Goal: Book appointment/travel/reservation

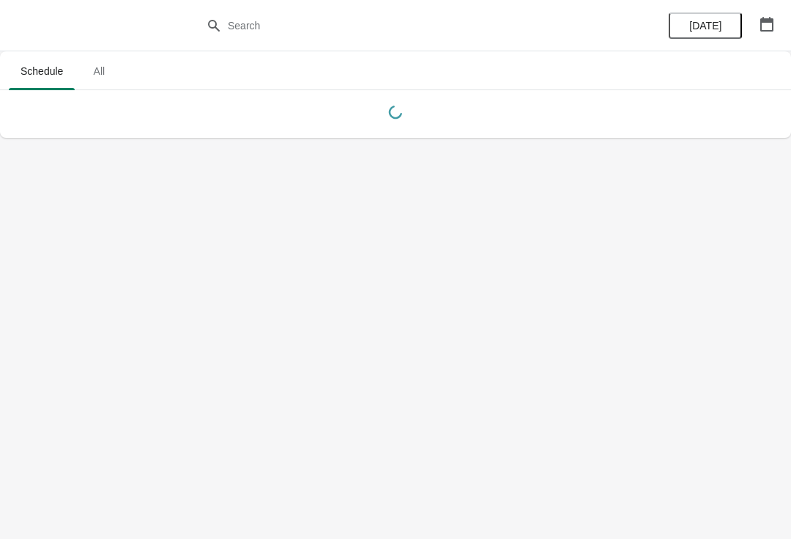
click at [767, 29] on icon "button" at bounding box center [767, 24] width 15 height 15
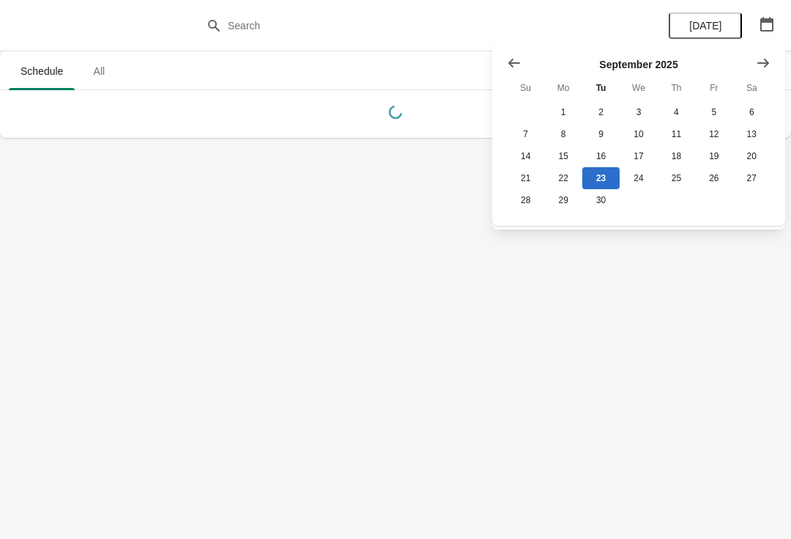
click at [766, 64] on icon "Show next month, October 2025" at bounding box center [763, 63] width 15 height 15
click at [773, 66] on button "Show next month, November 2025" at bounding box center [763, 63] width 26 height 26
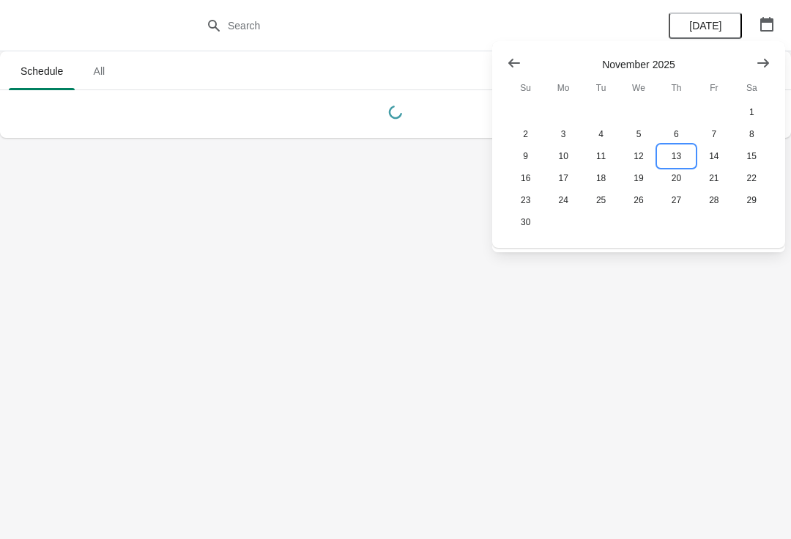
click at [676, 160] on button "13" at bounding box center [676, 156] width 37 height 22
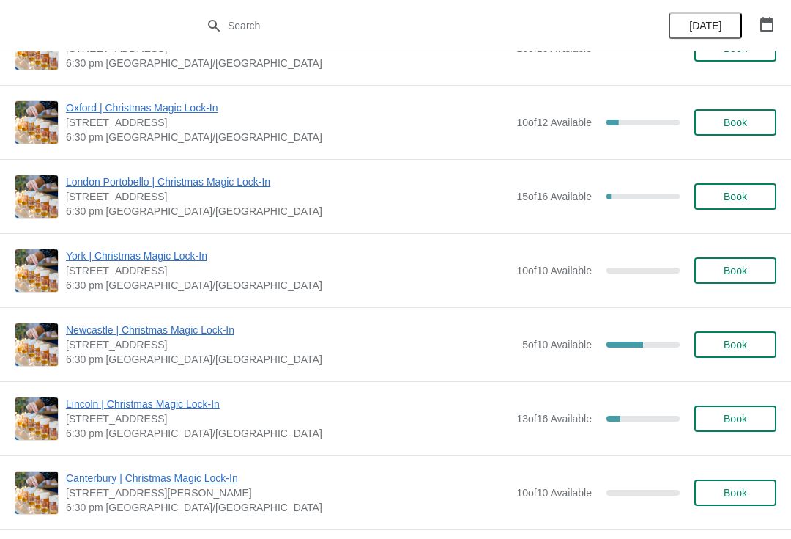
scroll to position [1018, 0]
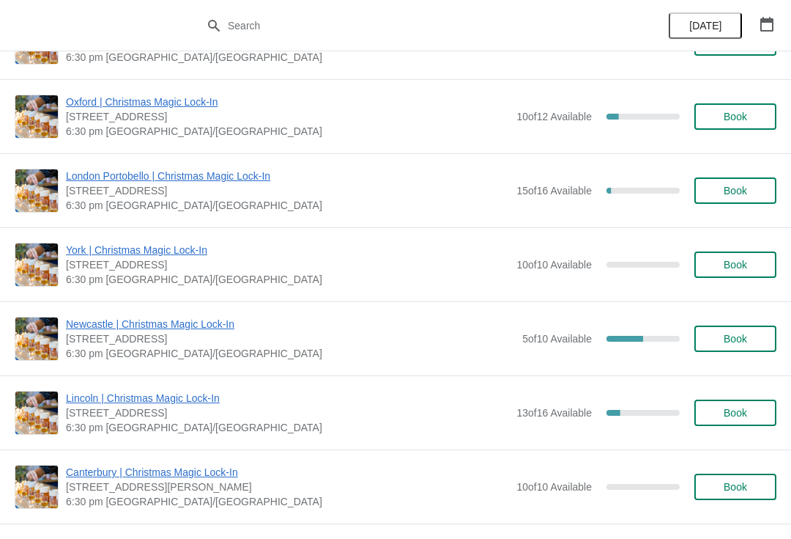
click at [746, 341] on span "Book" at bounding box center [735, 339] width 23 height 12
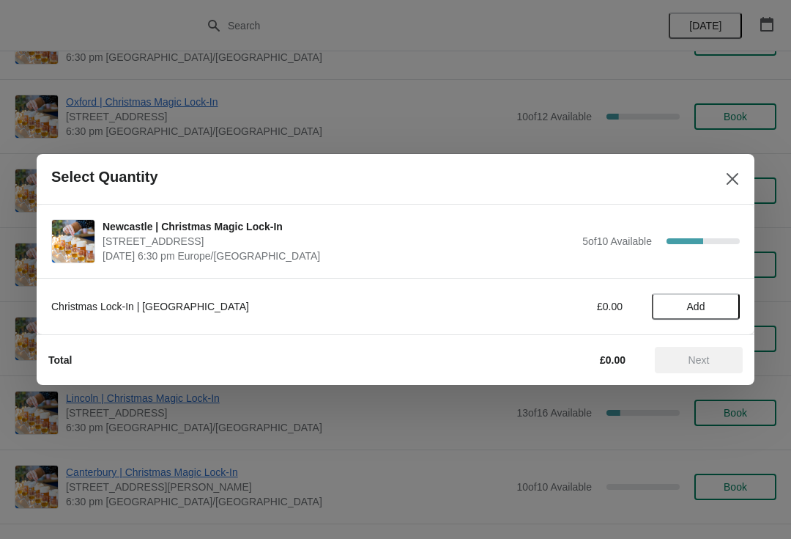
click at [711, 307] on span "Add" at bounding box center [696, 306] width 62 height 12
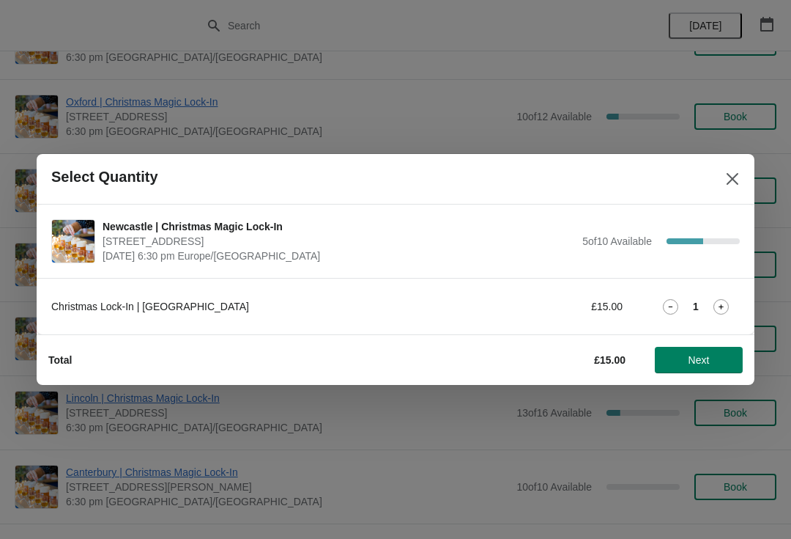
click at [724, 303] on icon at bounding box center [721, 306] width 15 height 15
click at [717, 364] on span "Next" at bounding box center [699, 360] width 64 height 12
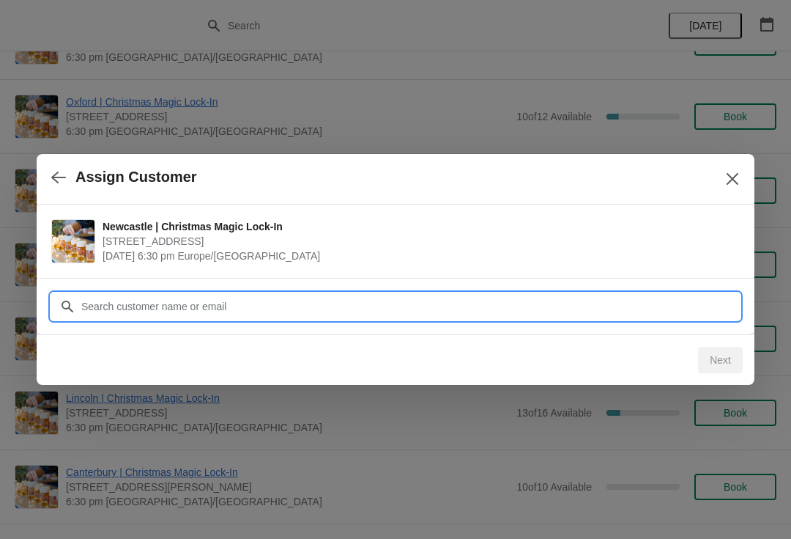
click at [677, 308] on input "Customer" at bounding box center [410, 306] width 659 height 26
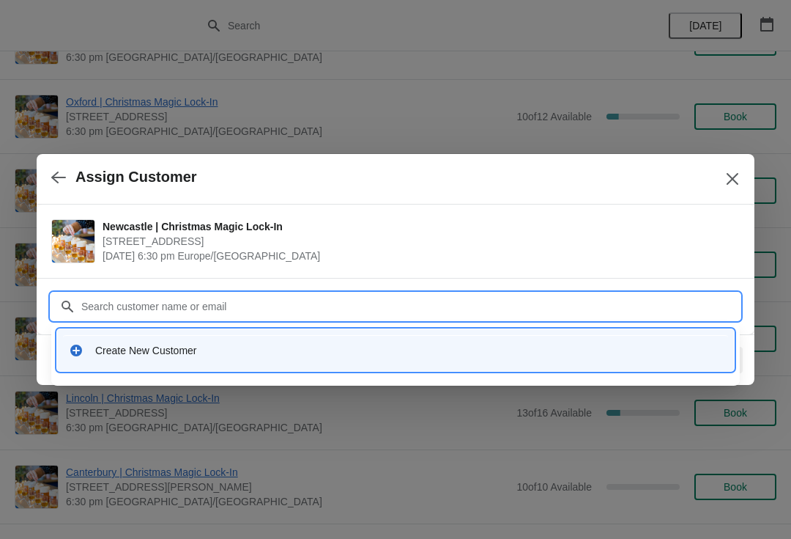
click at [195, 349] on div "Create New Customer" at bounding box center [408, 350] width 627 height 15
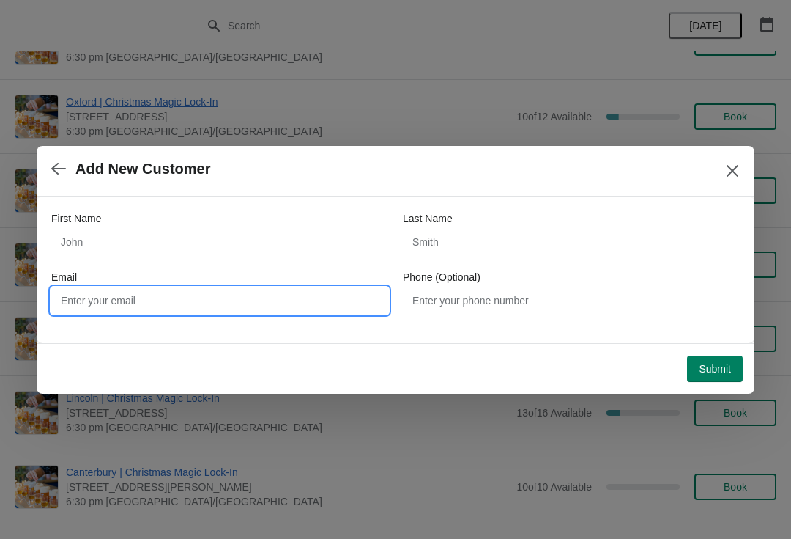
click at [288, 303] on input "Email" at bounding box center [219, 300] width 337 height 26
click at [270, 300] on input "Email" at bounding box center [219, 300] width 337 height 26
paste input "[EMAIL_ADDRESS][DOMAIN_NAME]"
type input "[EMAIL_ADDRESS][DOMAIN_NAME]"
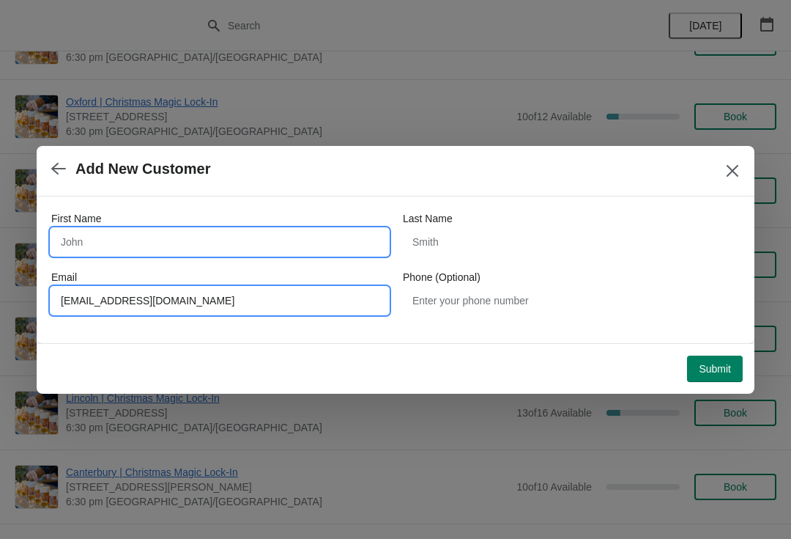
click at [171, 239] on input "First Name" at bounding box center [219, 242] width 337 height 26
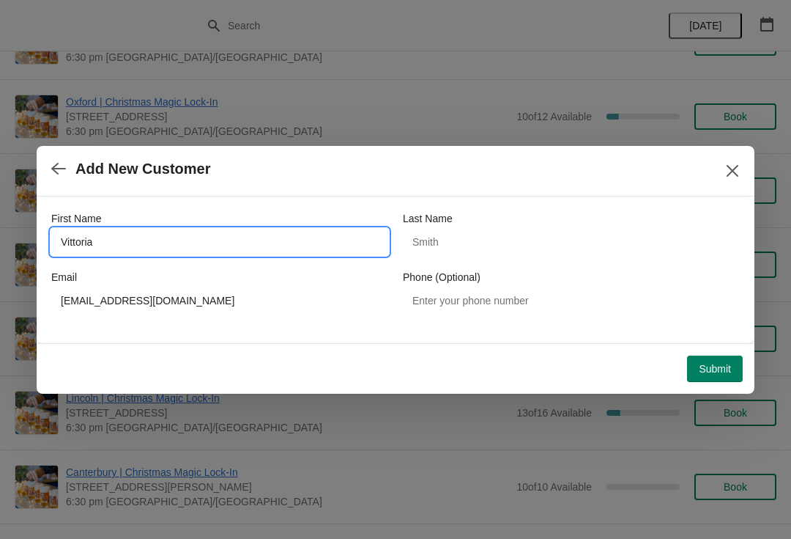
type input "Vittoria"
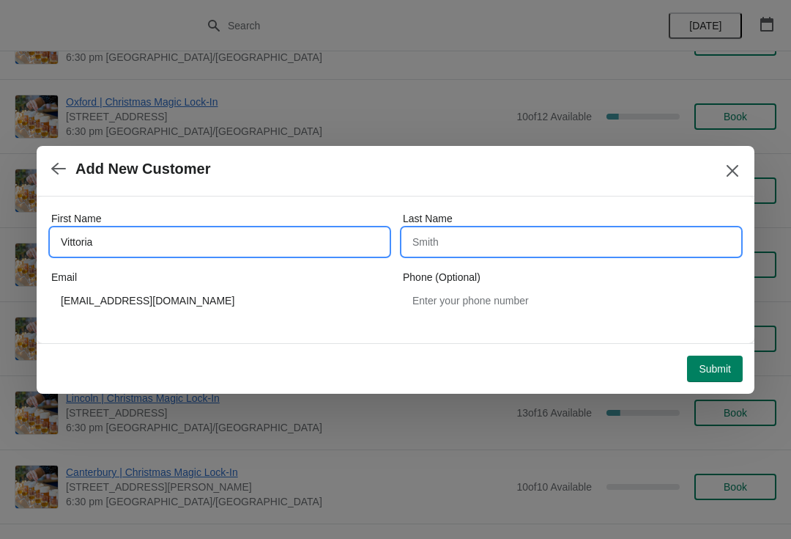
click at [514, 248] on input "Last Name" at bounding box center [571, 242] width 337 height 26
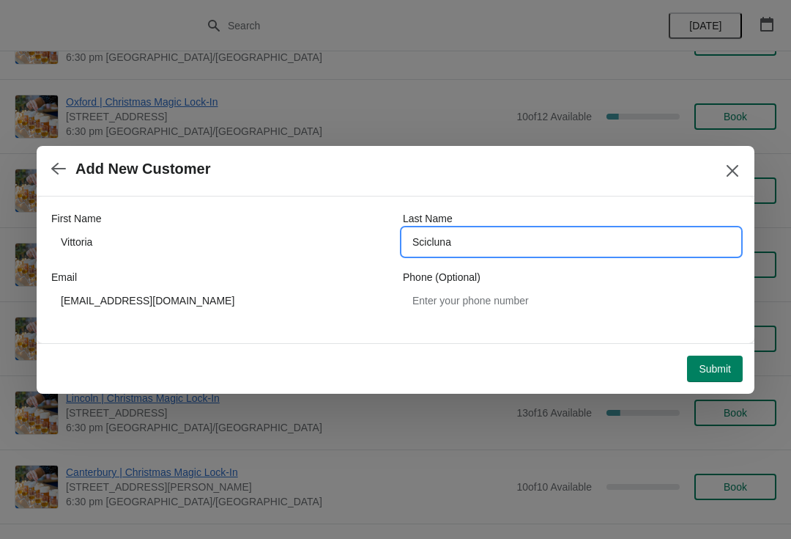
type input "Scicluna"
click at [720, 366] on span "Submit" at bounding box center [715, 369] width 32 height 12
